Goal: Information Seeking & Learning: Learn about a topic

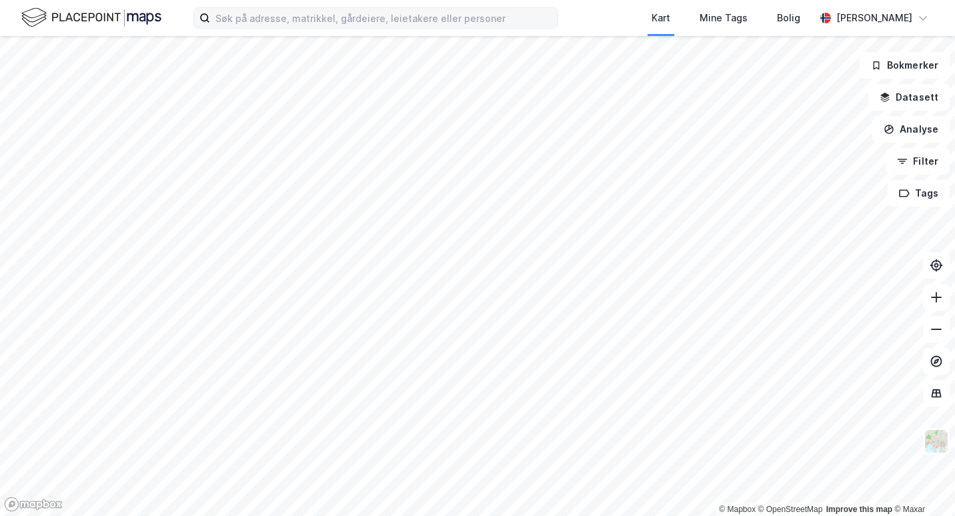
click at [474, 10] on div "Kart Mine Tags Bolig [PERSON_NAME] © Mapbox © OpenStreetMap Improve this map © …" at bounding box center [477, 258] width 955 height 516
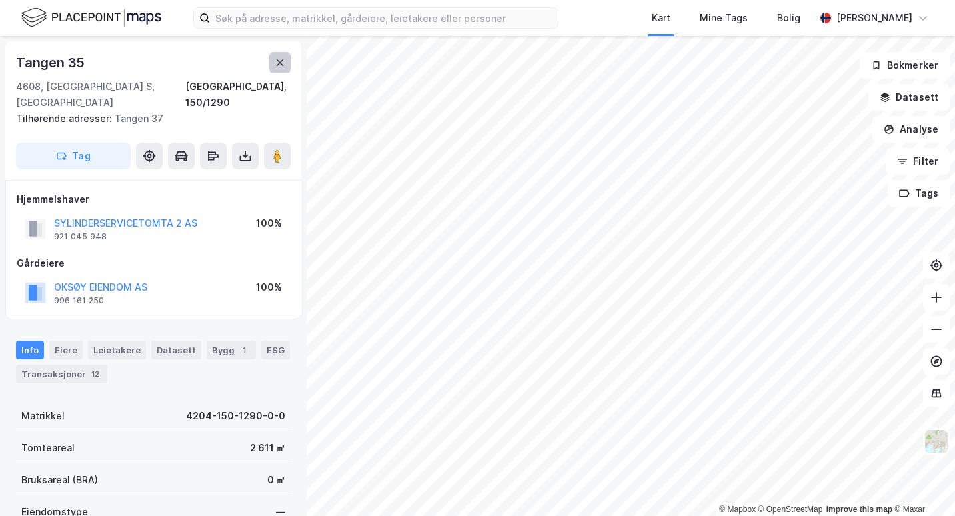
click at [282, 69] on button at bounding box center [279, 62] width 21 height 21
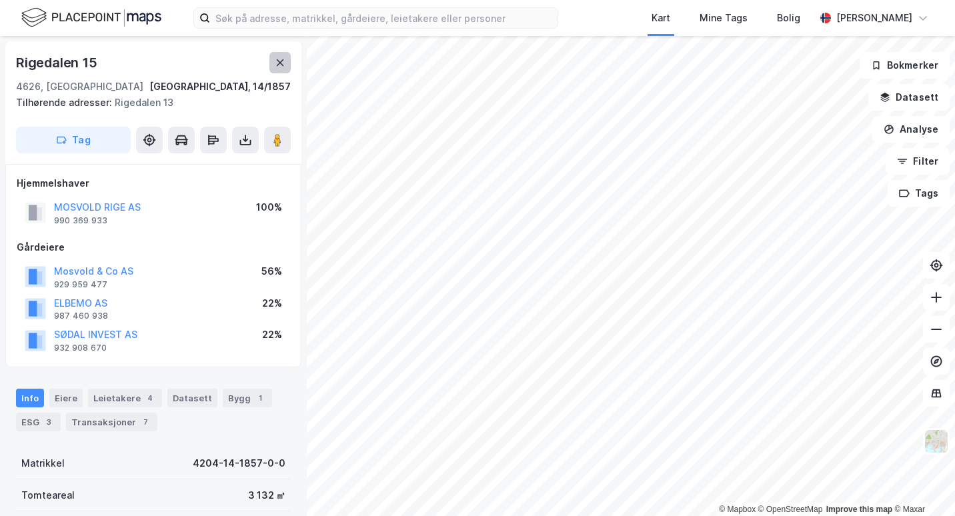
click at [283, 64] on icon at bounding box center [280, 62] width 11 height 11
